Goal: Information Seeking & Learning: Find specific fact

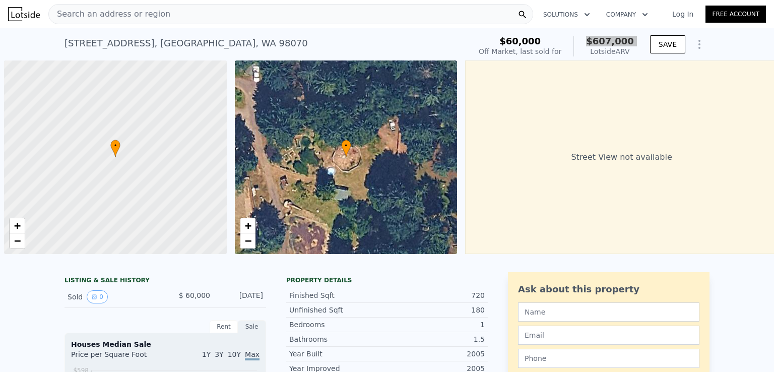
scroll to position [0, 4]
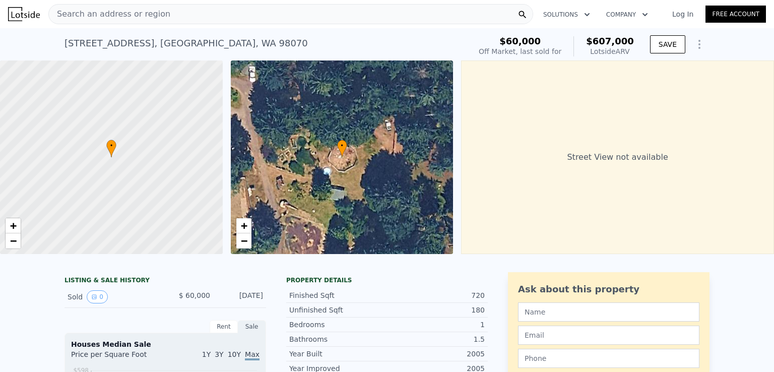
click at [168, 16] on div "Search an address or region" at bounding box center [290, 14] width 485 height 20
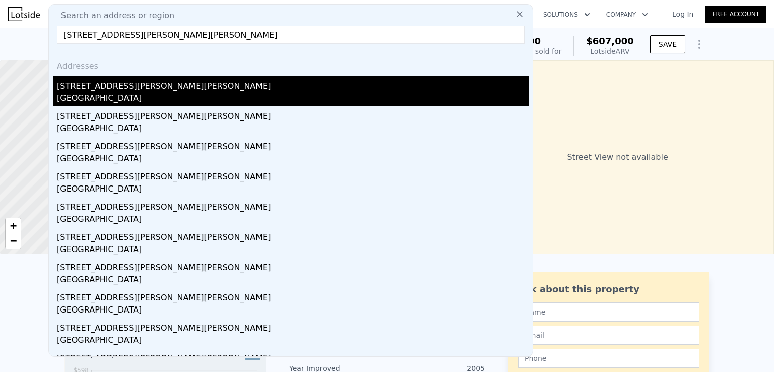
type input "[STREET_ADDRESS][PERSON_NAME][PERSON_NAME]"
click at [130, 86] on div "[STREET_ADDRESS][PERSON_NAME][PERSON_NAME]" at bounding box center [292, 84] width 471 height 16
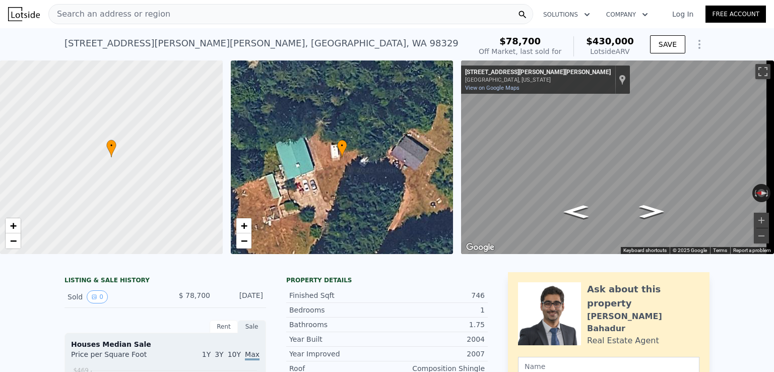
click at [616, 38] on span "$430,000" at bounding box center [610, 41] width 48 height 11
click at [616, 39] on span "$430,000" at bounding box center [610, 41] width 48 height 11
click at [616, 40] on span "$430,000" at bounding box center [610, 41] width 48 height 11
click at [604, 41] on span "$430,000" at bounding box center [610, 41] width 48 height 11
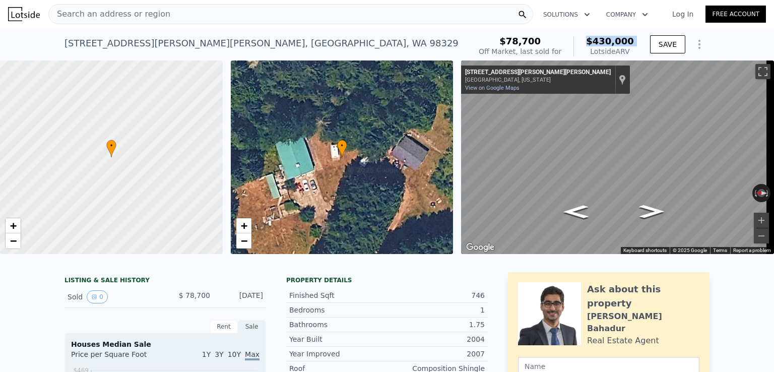
click at [604, 41] on span "$430,000" at bounding box center [610, 41] width 48 height 11
click at [189, 6] on div "Search an address or region" at bounding box center [290, 14] width 485 height 20
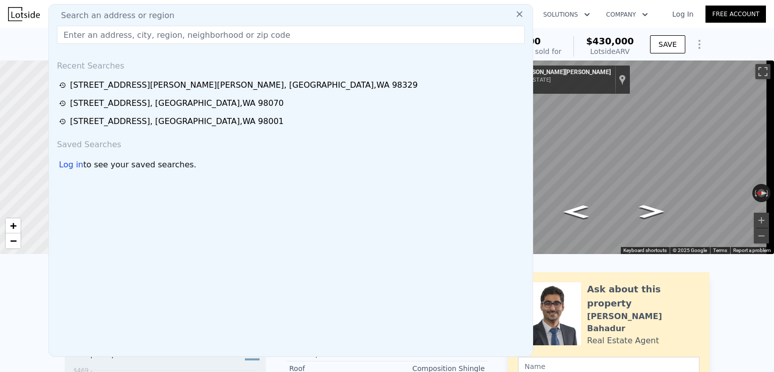
click at [171, 15] on div "Search an address or region" at bounding box center [291, 16] width 476 height 12
click at [175, 35] on input "text" at bounding box center [290, 35] width 467 height 18
paste input "[STREET_ADDRESS]"
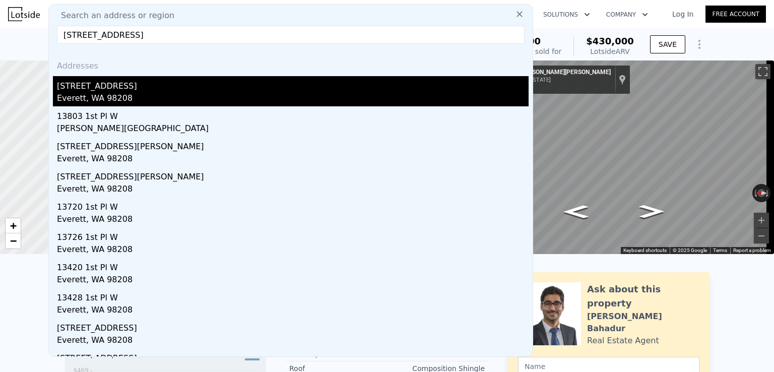
type input "[STREET_ADDRESS]"
click at [160, 86] on div "[STREET_ADDRESS]" at bounding box center [292, 84] width 471 height 16
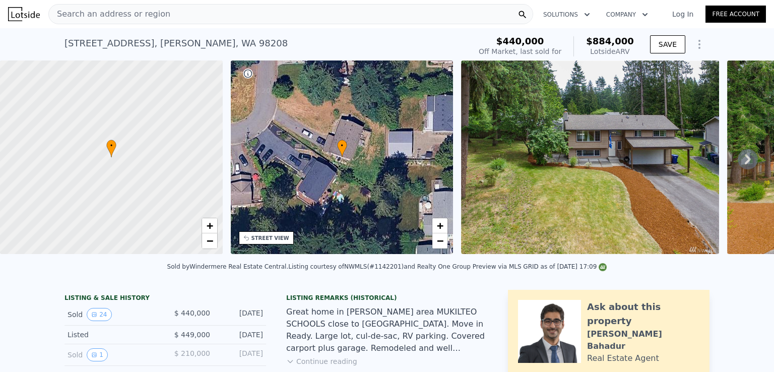
click at [616, 38] on span "$884,000" at bounding box center [610, 41] width 48 height 11
copy span "$884,000"
click at [181, 15] on div "Search an address or region" at bounding box center [290, 14] width 485 height 20
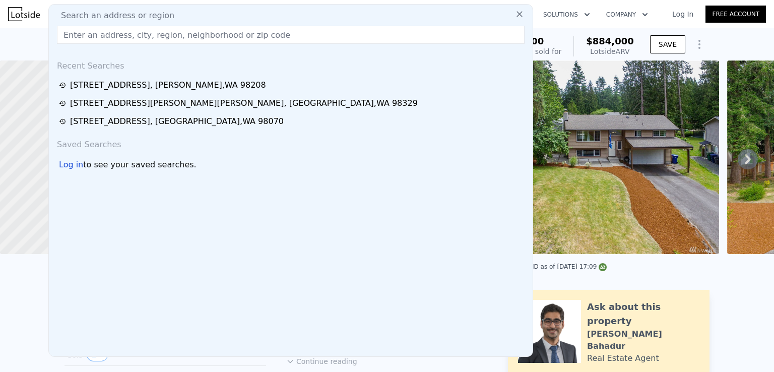
click at [181, 15] on div "Search an address or region" at bounding box center [291, 16] width 476 height 12
click at [173, 30] on input "text" at bounding box center [290, 35] width 467 height 18
paste input "[STREET_ADDRESS]"
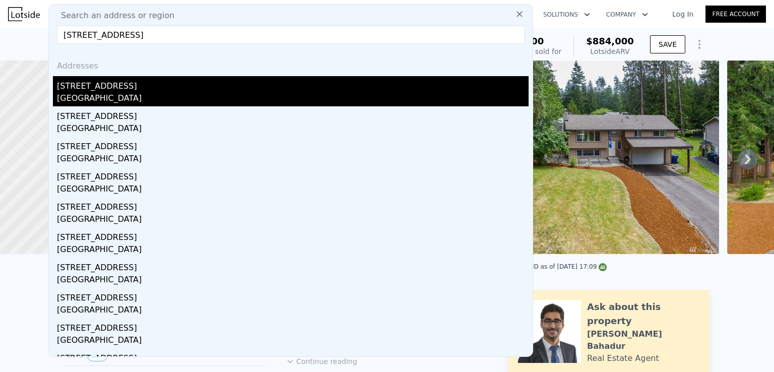
type input "[STREET_ADDRESS]"
click at [125, 93] on div "[GEOGRAPHIC_DATA]" at bounding box center [292, 99] width 471 height 14
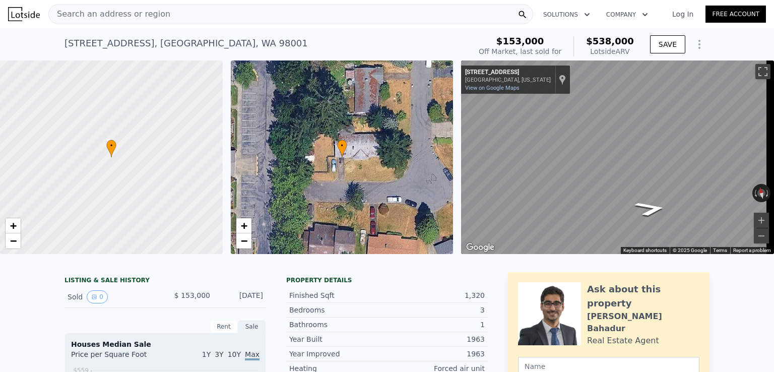
click at [139, 15] on span "Search an address or region" at bounding box center [109, 14] width 121 height 12
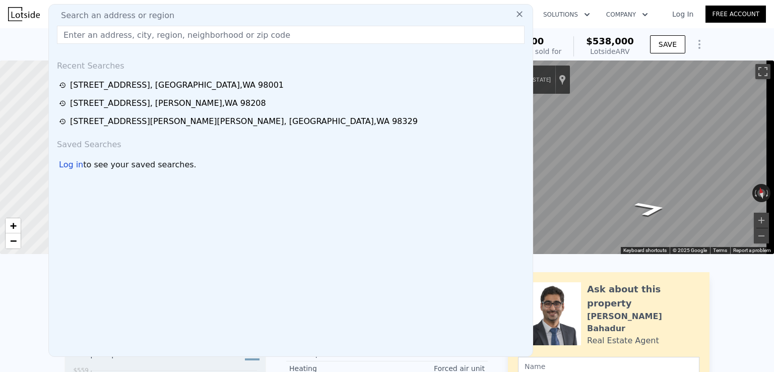
type input "[STREET_ADDRESS]"
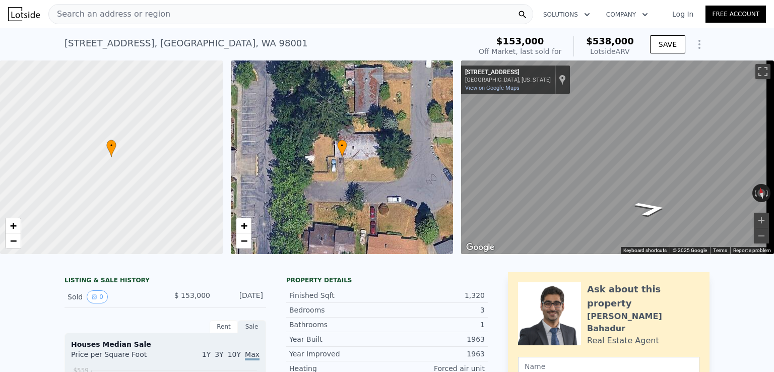
click at [622, 41] on span "$538,000" at bounding box center [610, 41] width 48 height 11
copy span "$538,000"
